Goal: Information Seeking & Learning: Find specific fact

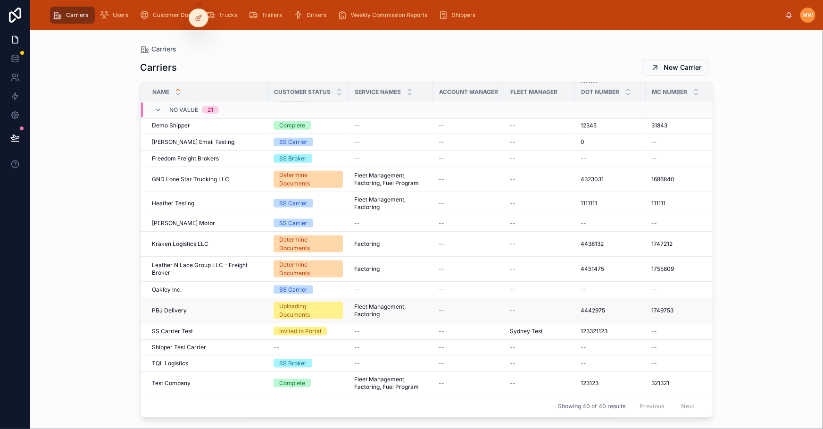
scroll to position [568, 0]
click at [171, 307] on span "PBJ Delivery" at bounding box center [169, 311] width 35 height 8
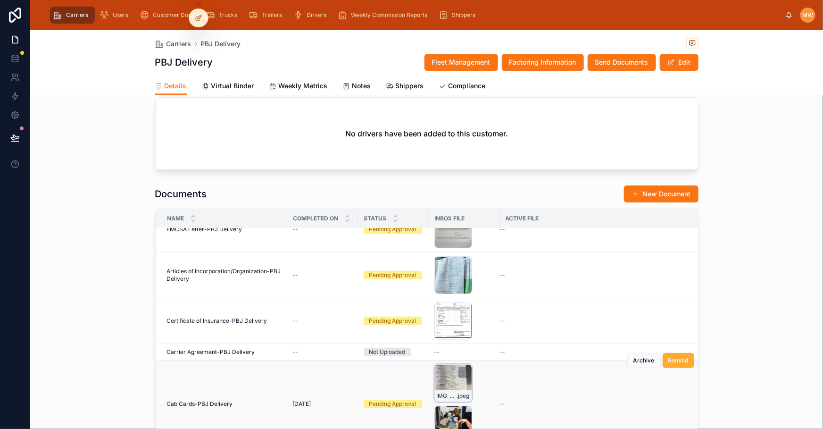
scroll to position [214, 0]
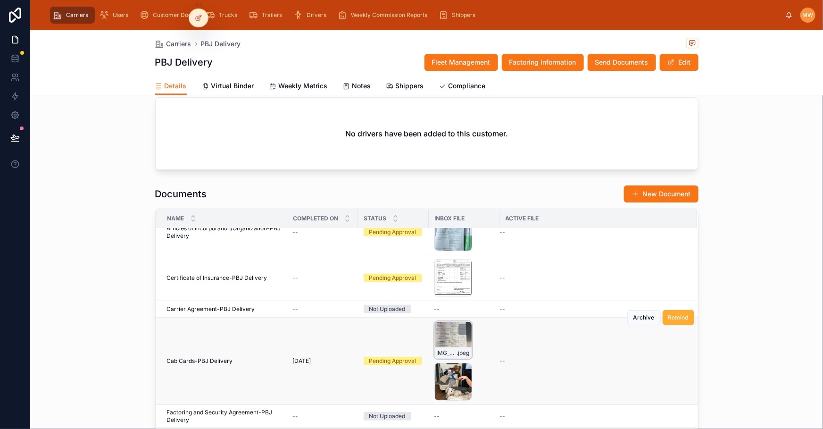
click at [449, 308] on div "IMG_2751 .jpeg" at bounding box center [454, 340] width 38 height 38
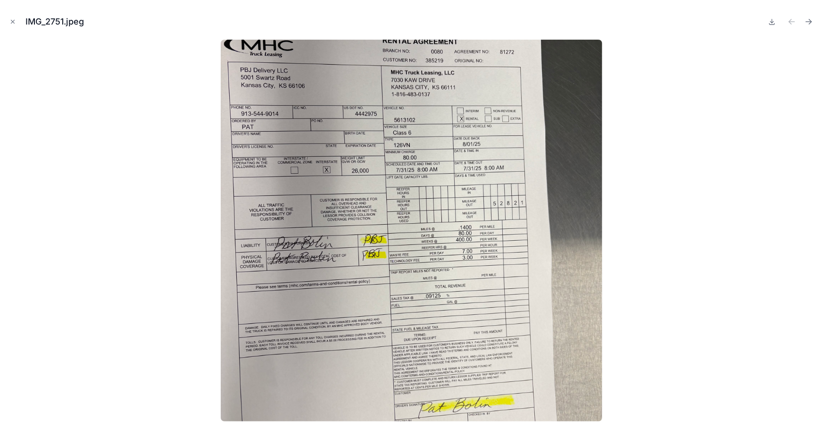
click at [548, 25] on button at bounding box center [772, 21] width 11 height 13
drag, startPoint x: 708, startPoint y: 92, endPoint x: 645, endPoint y: 111, distance: 66.0
click at [548, 92] on div at bounding box center [412, 231] width 808 height 382
click at [11, 19] on icon "Close modal" at bounding box center [12, 21] width 7 height 7
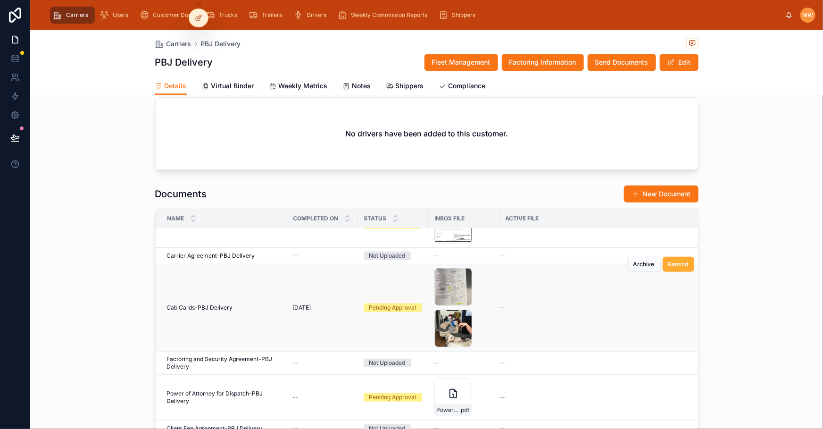
scroll to position [274, 0]
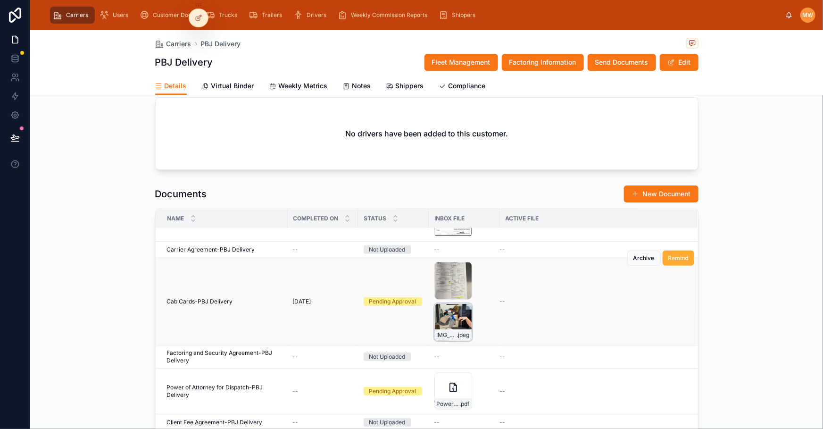
click at [440, 308] on div "IMG_2771 .jpeg" at bounding box center [454, 322] width 38 height 38
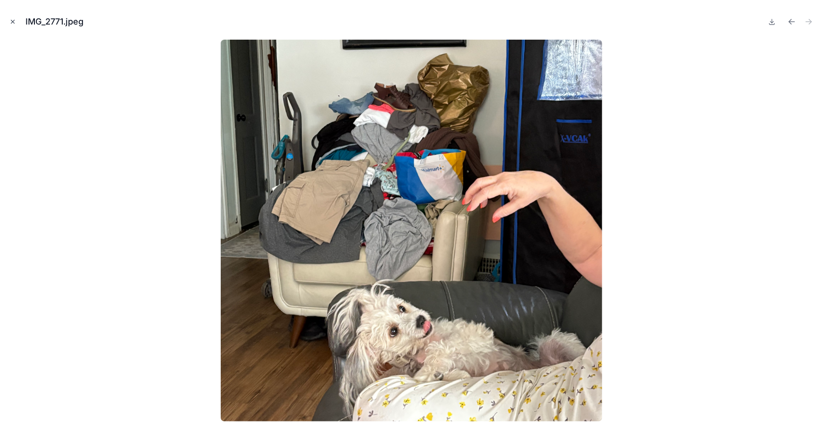
click at [17, 20] on button "Close modal" at bounding box center [13, 22] width 10 height 10
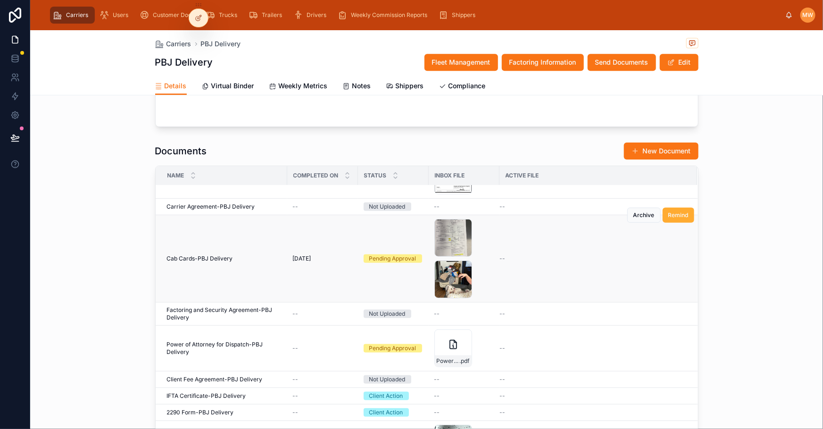
scroll to position [1287, 0]
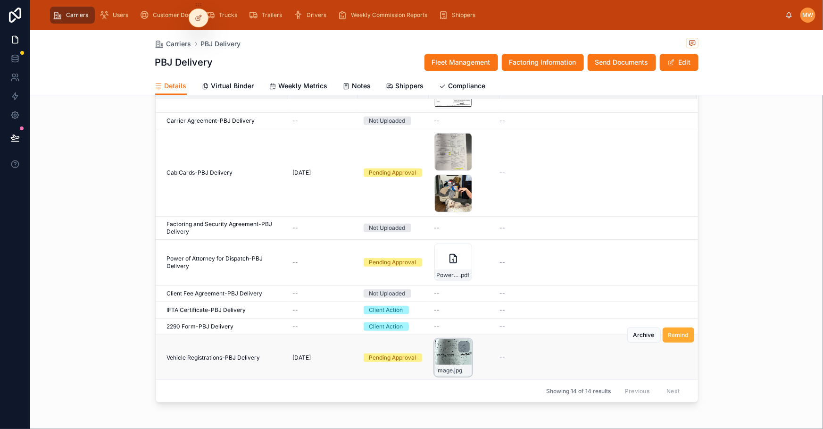
click at [446, 308] on div "image .jpg" at bounding box center [454, 358] width 38 height 38
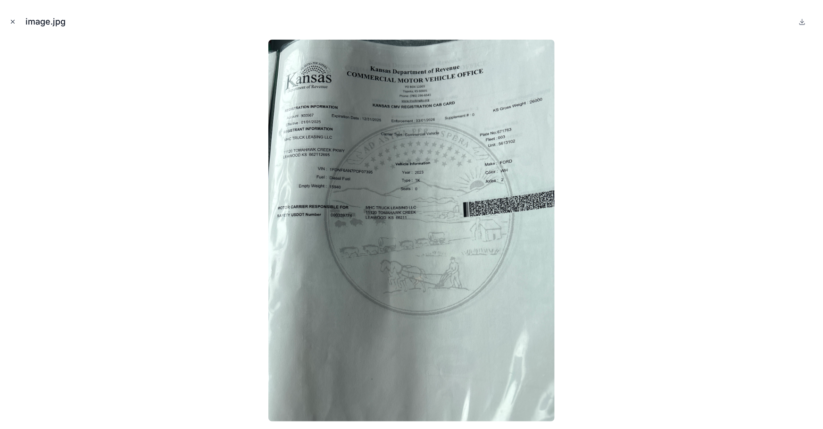
click at [12, 20] on icon "Close modal" at bounding box center [12, 21] width 7 height 7
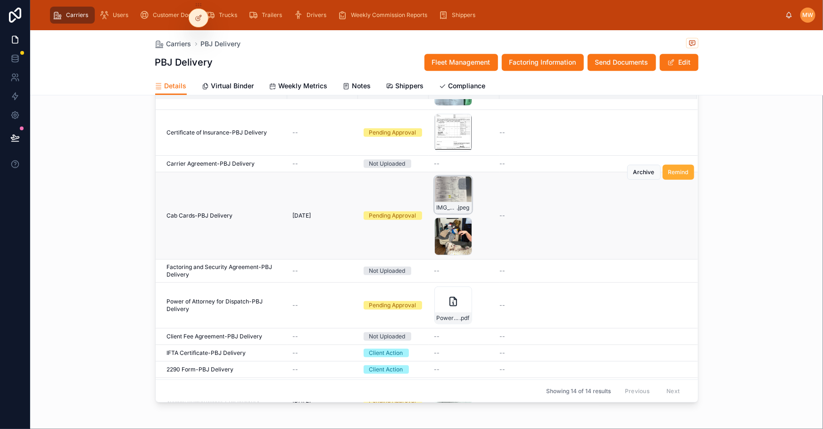
scroll to position [188, 0]
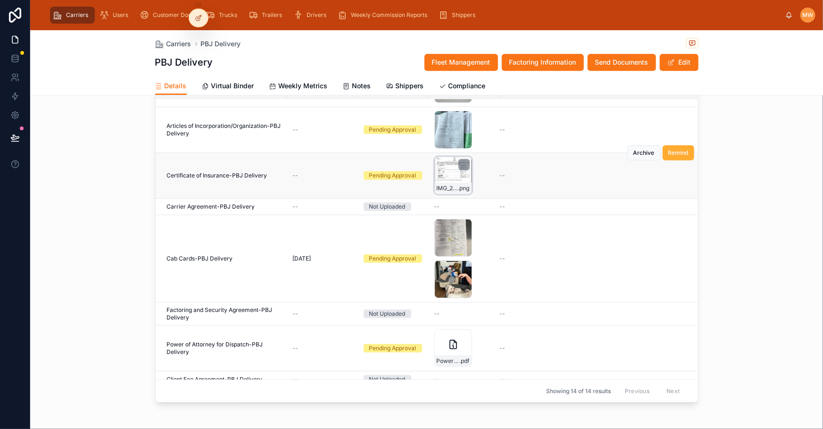
click at [445, 164] on div "IMG_2743 .png" at bounding box center [454, 176] width 38 height 38
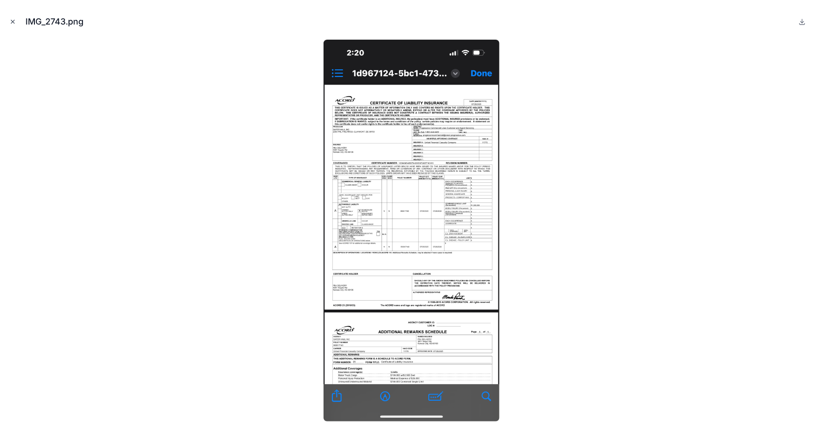
click at [16, 23] on icon "Close modal" at bounding box center [12, 21] width 7 height 7
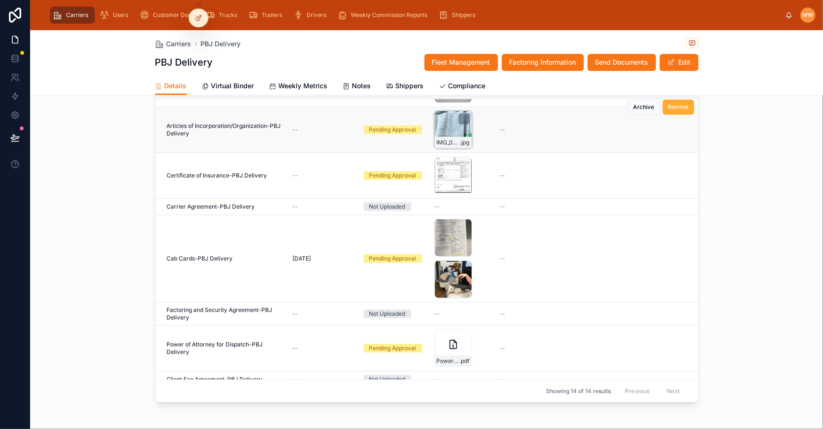
click at [448, 124] on div "IMG_0030 .jpg" at bounding box center [454, 130] width 38 height 38
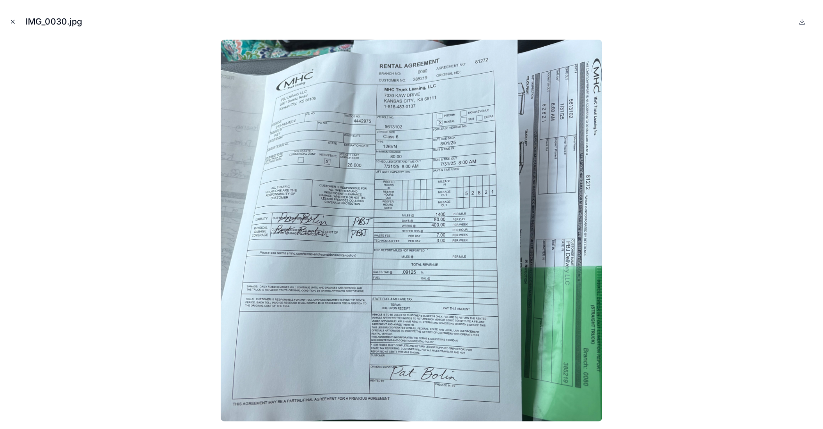
click at [17, 25] on button "Close modal" at bounding box center [13, 22] width 10 height 10
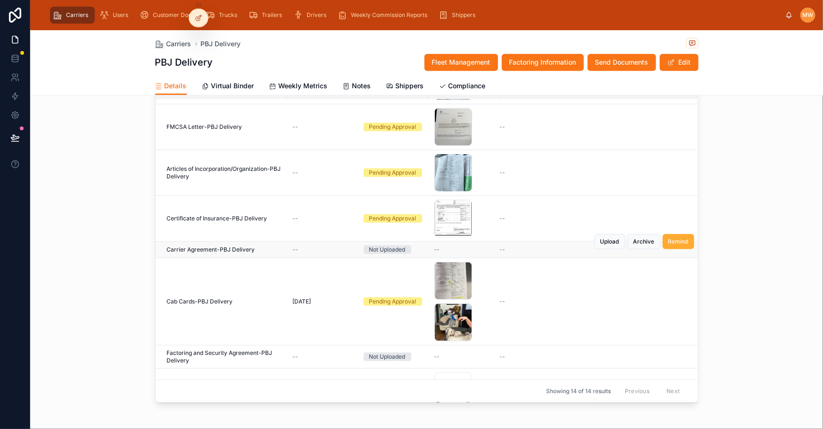
scroll to position [102, 0]
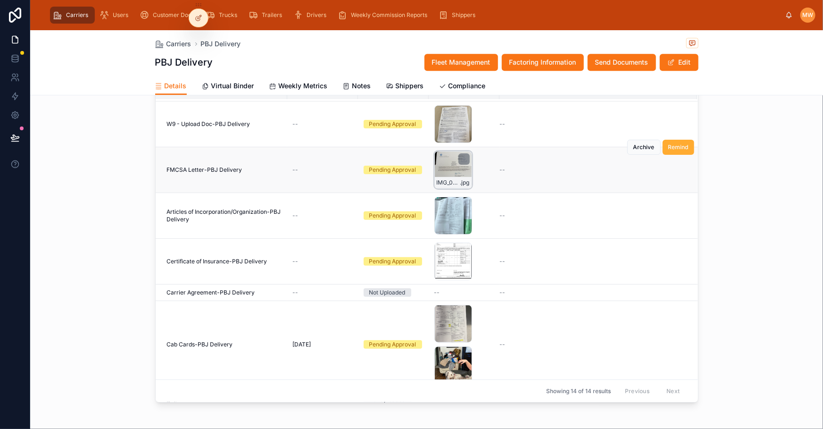
click at [447, 154] on div "IMG_0039 .jpg" at bounding box center [454, 170] width 38 height 38
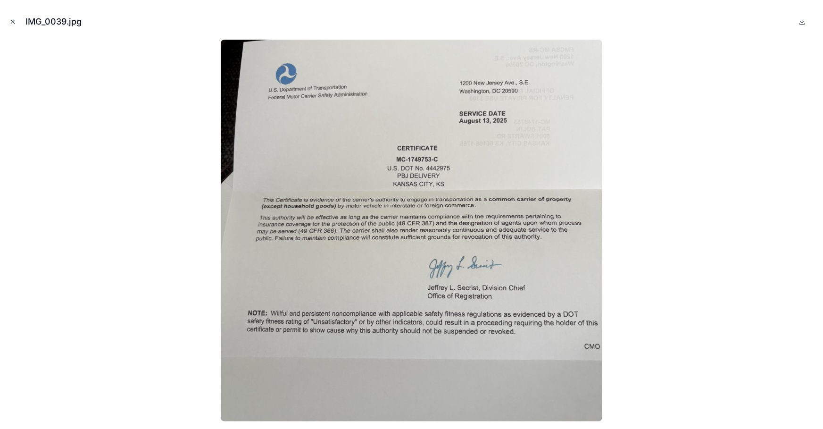
click at [13, 20] on icon "Close modal" at bounding box center [12, 21] width 7 height 7
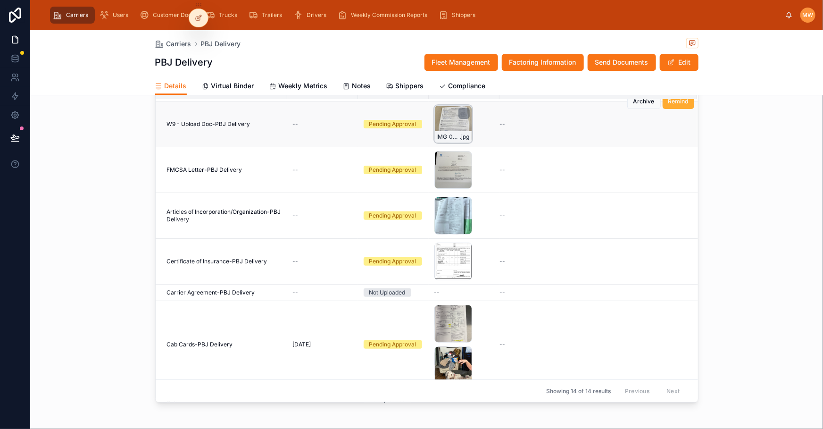
click at [445, 123] on div "IMG_0028 .jpg" at bounding box center [454, 124] width 38 height 38
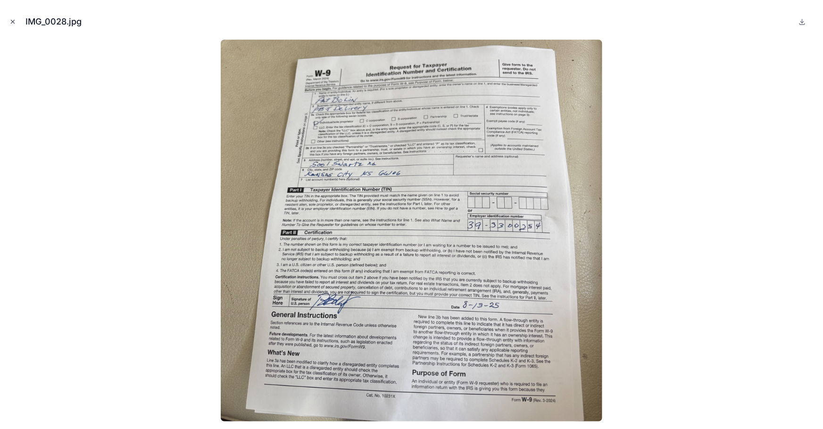
click at [12, 25] on icon "Close modal" at bounding box center [12, 21] width 7 height 7
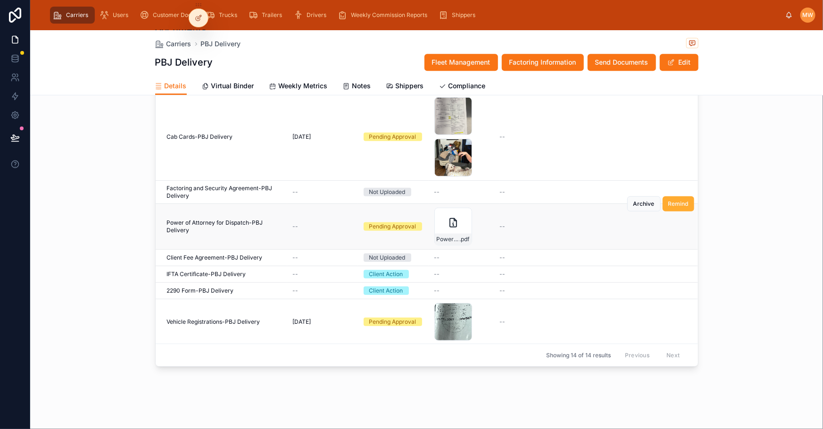
scroll to position [231, 0]
